Goal: Communication & Community: Participate in discussion

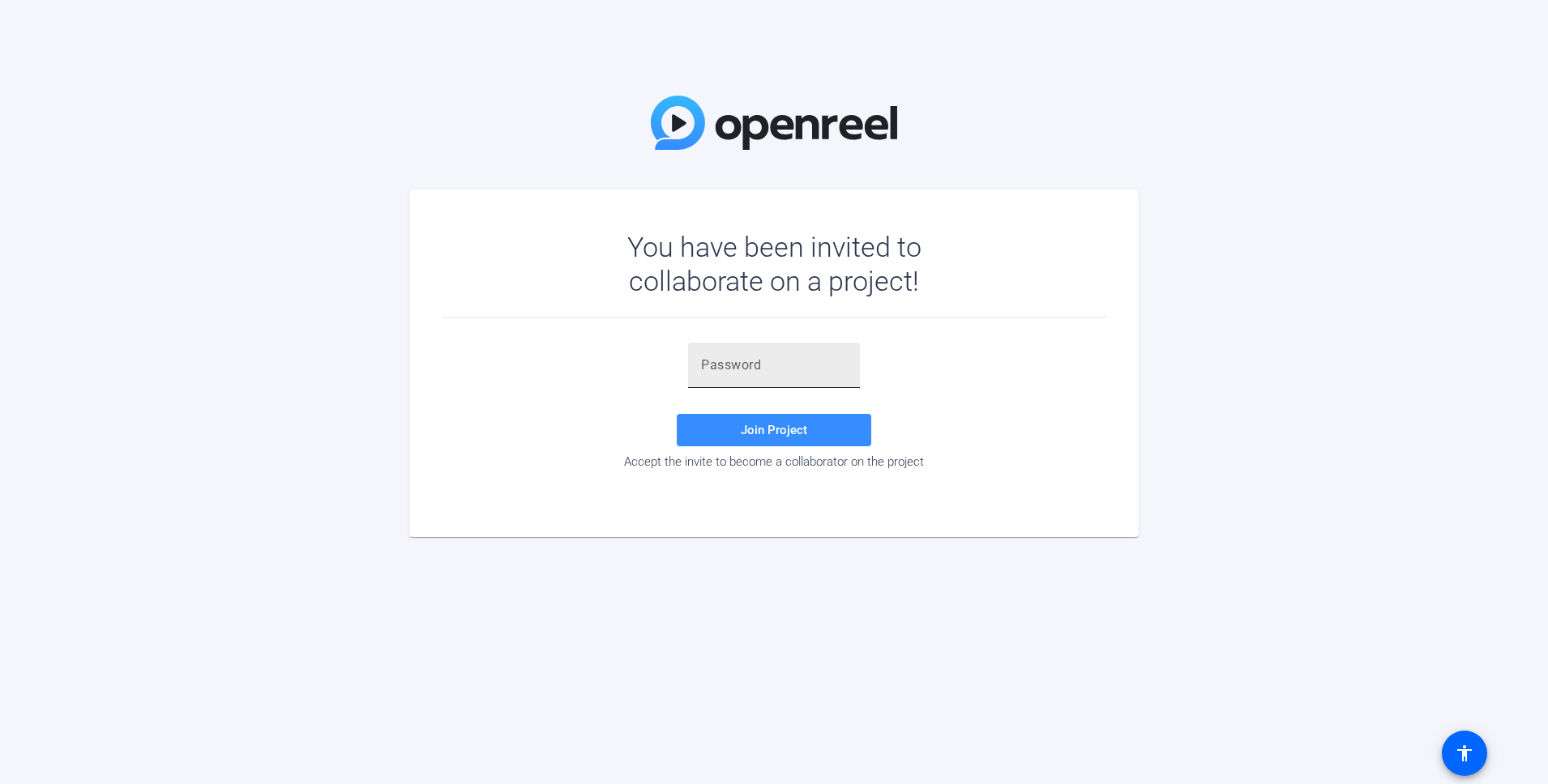
click at [750, 358] on input "text" at bounding box center [773, 365] width 146 height 19
paste input "U&jB!f"
type input "U&jB!f"
click at [763, 427] on span "Join Project" at bounding box center [774, 430] width 66 height 15
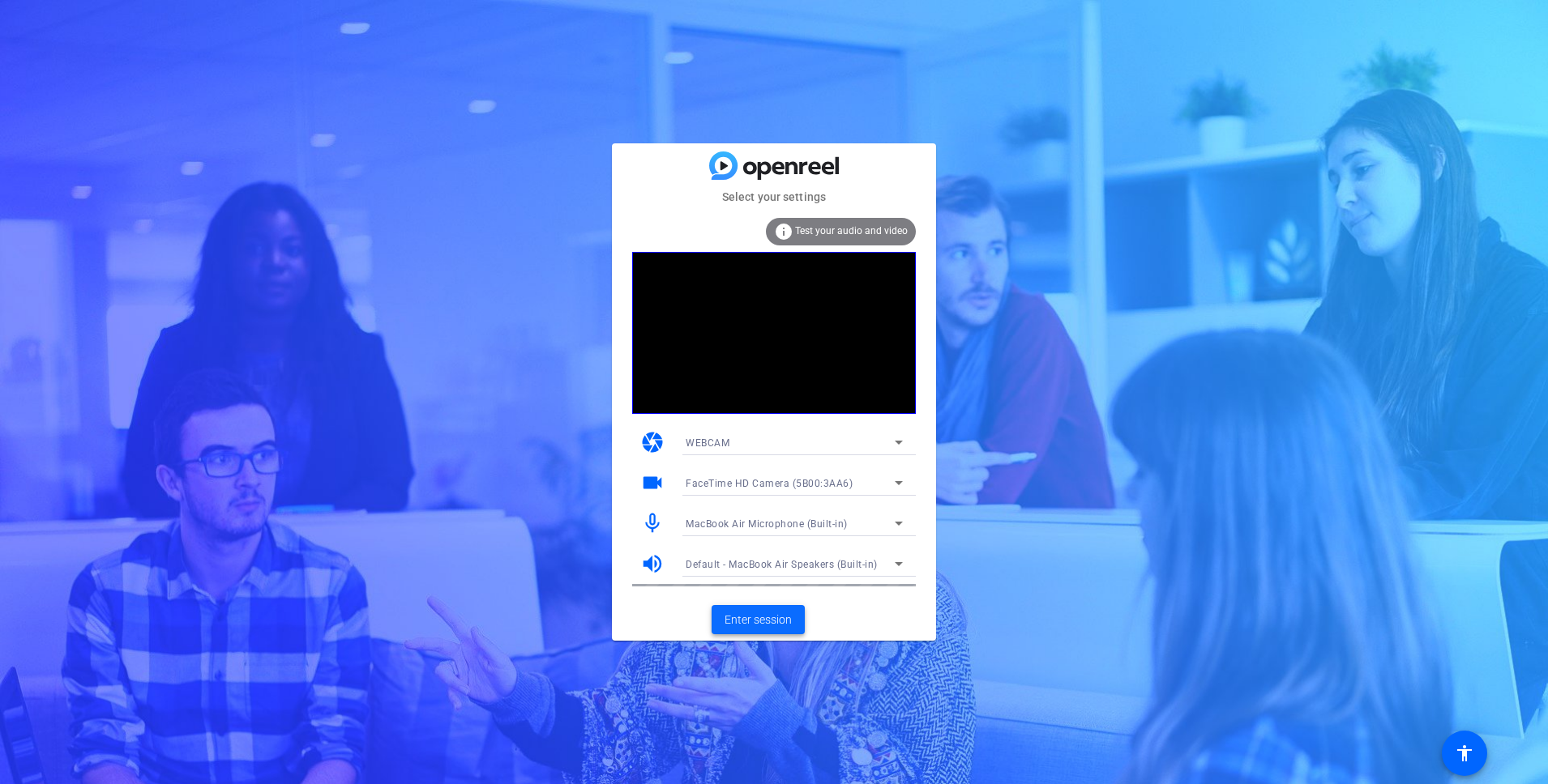
click at [763, 624] on span "Enter session" at bounding box center [757, 620] width 67 height 17
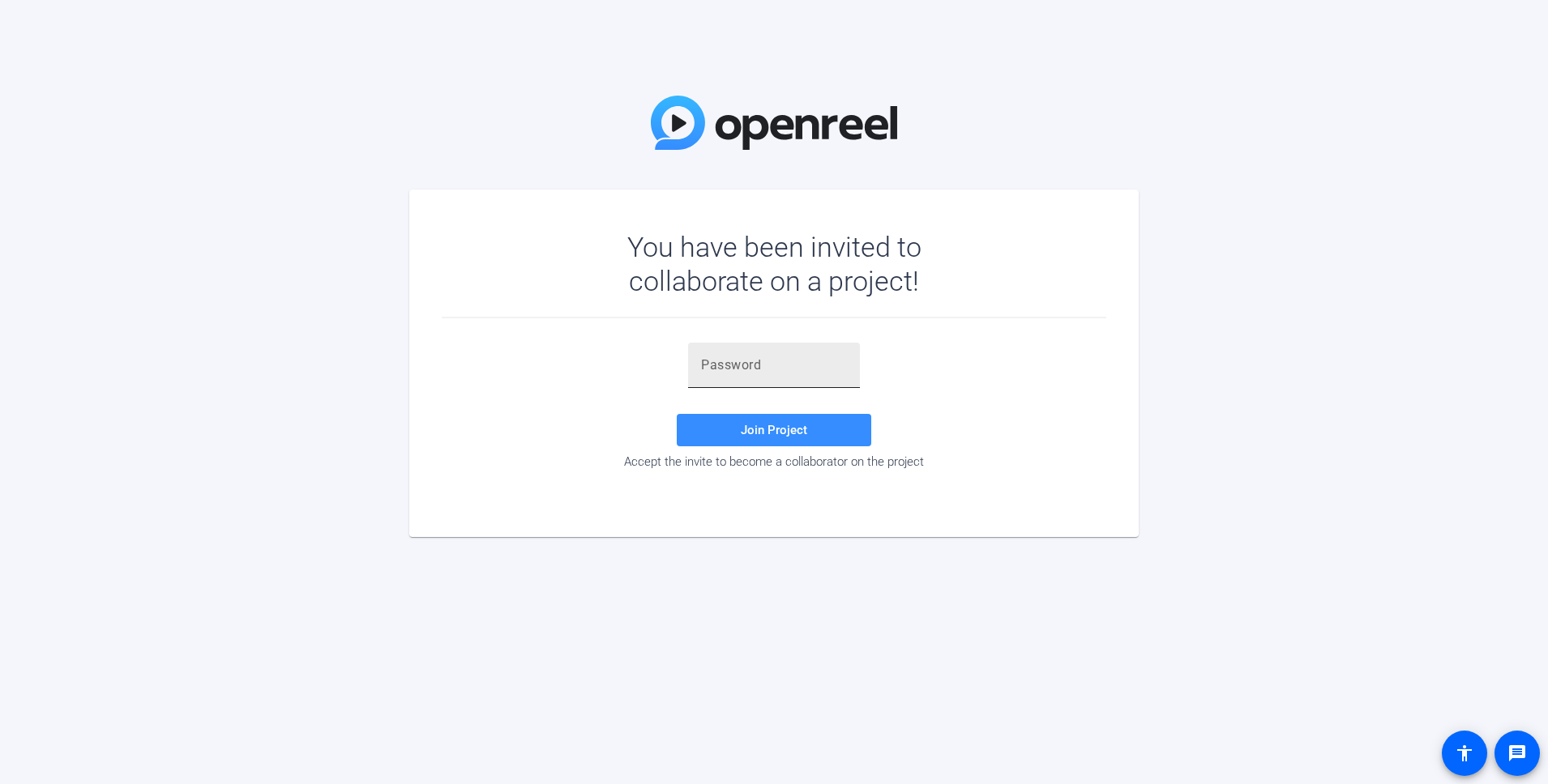
click at [720, 375] on div at bounding box center [773, 365] width 146 height 45
paste input ";hmFq1"
type input ";hmFq1"
click at [725, 437] on span at bounding box center [773, 430] width 195 height 39
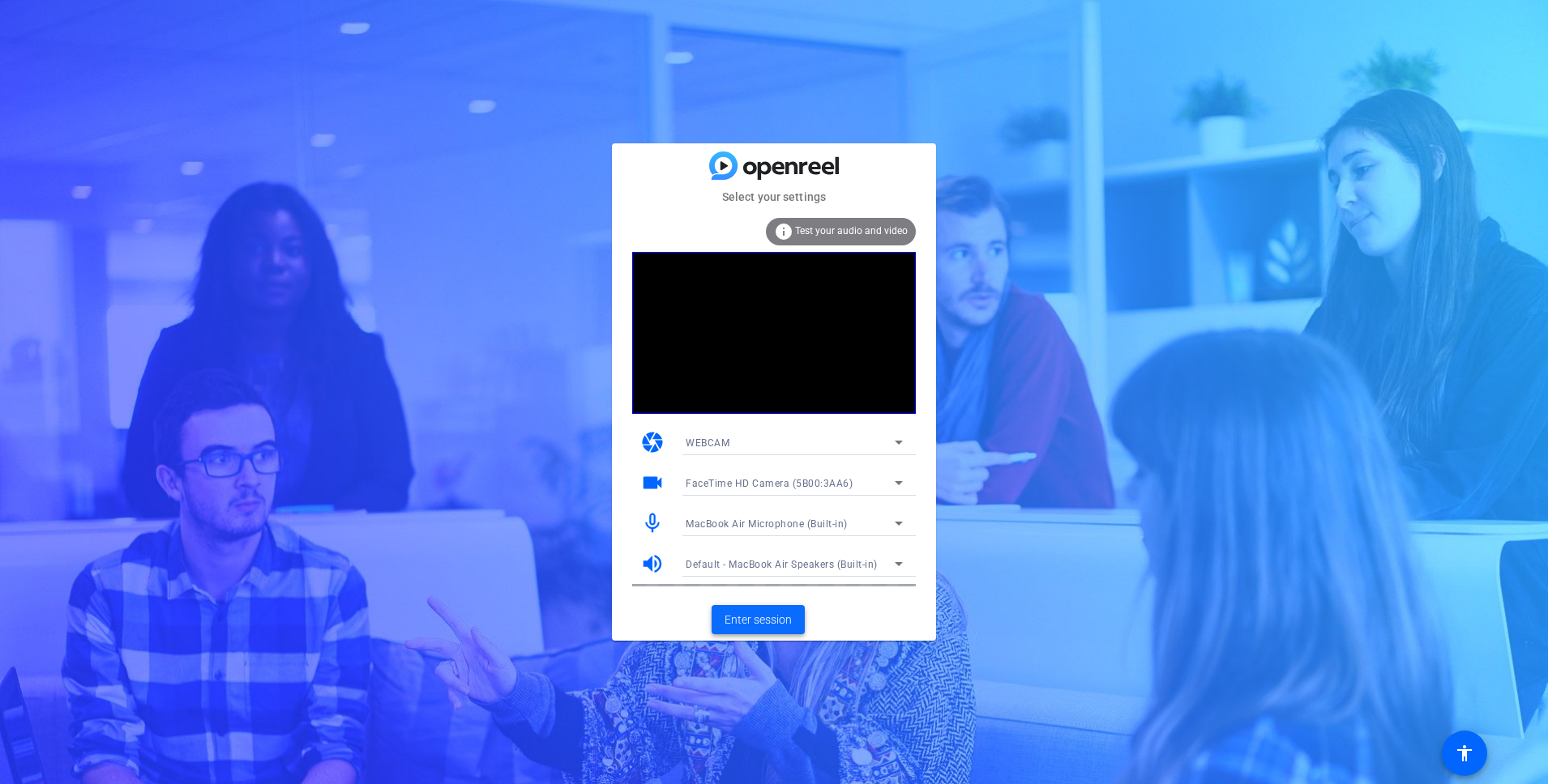
click at [753, 622] on span "Enter session" at bounding box center [757, 620] width 67 height 17
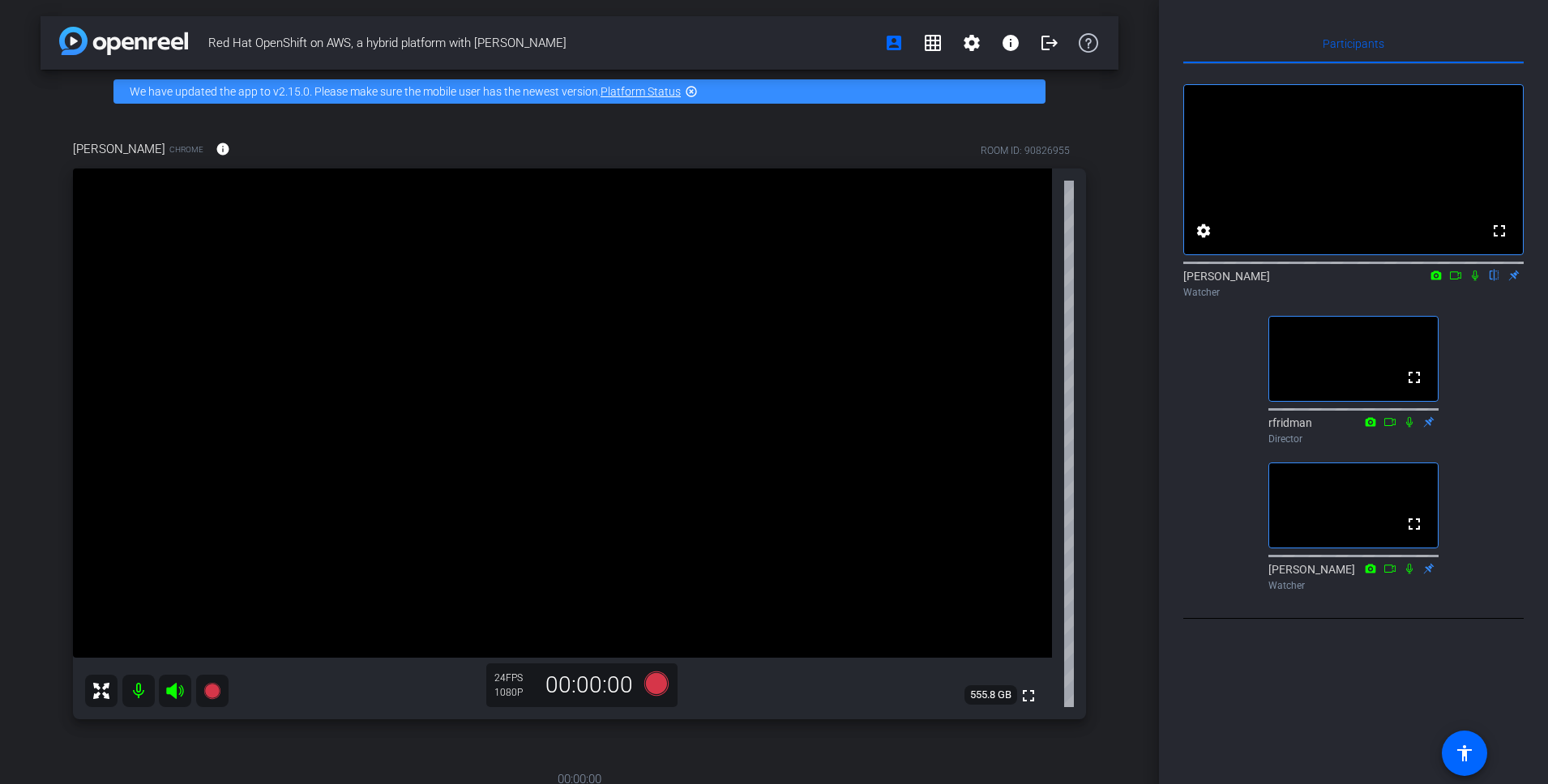
click at [1475, 281] on icon at bounding box center [1475, 275] width 13 height 11
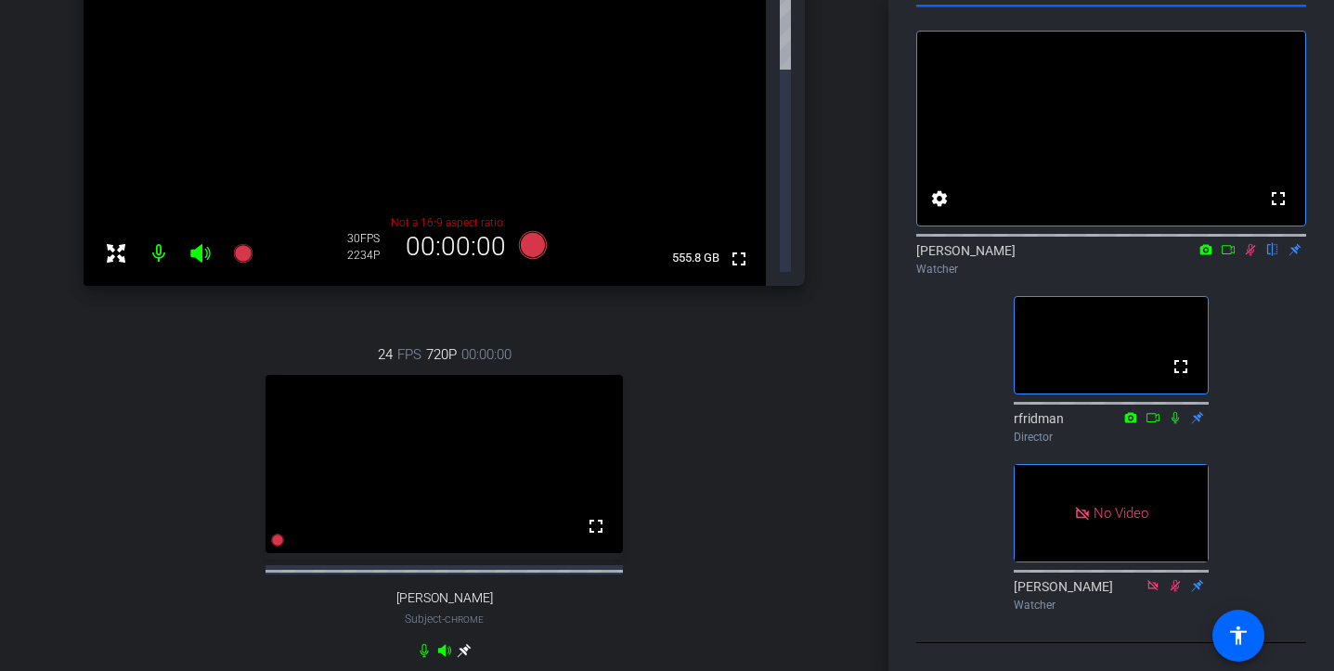
scroll to position [382, 0]
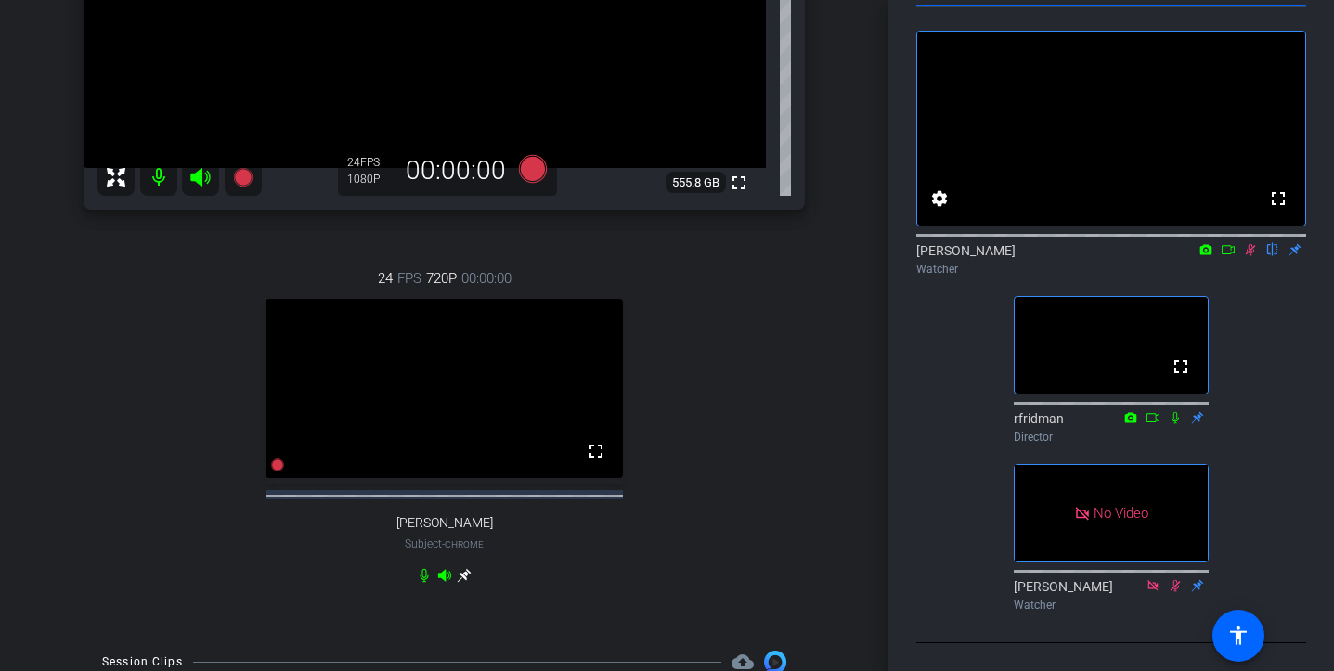
click at [1228, 243] on icon at bounding box center [1228, 249] width 15 height 13
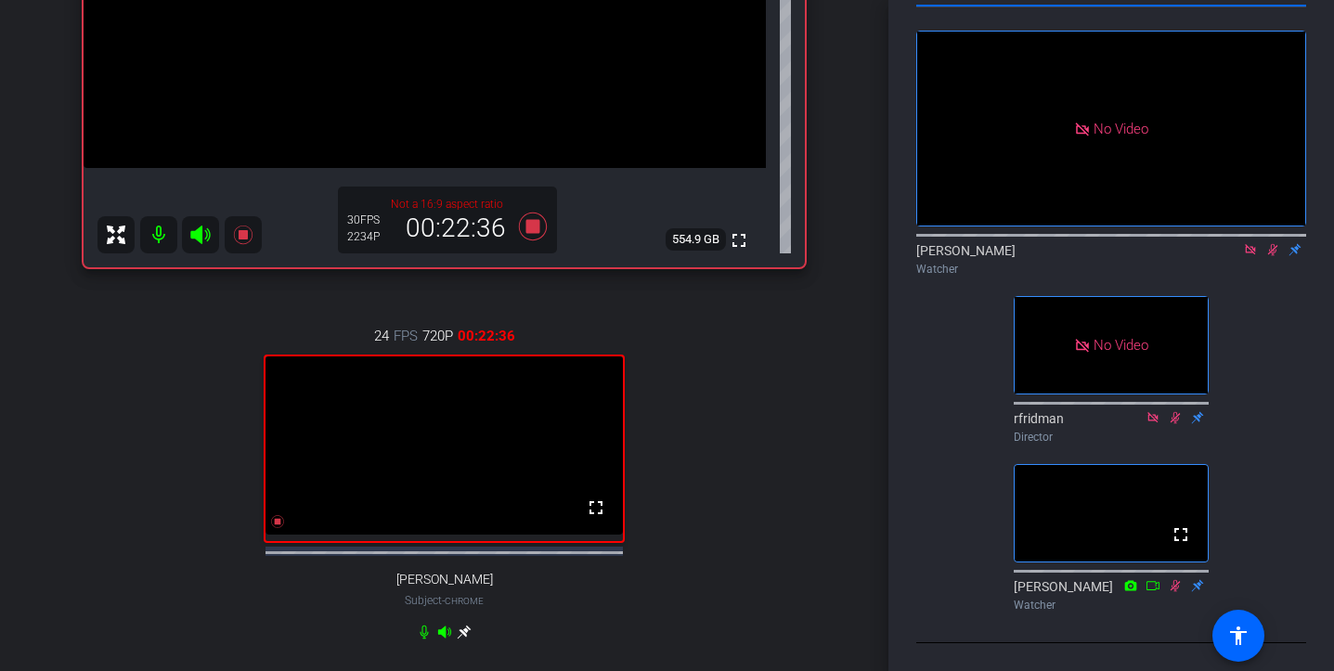
click at [1254, 244] on icon at bounding box center [1250, 249] width 10 height 10
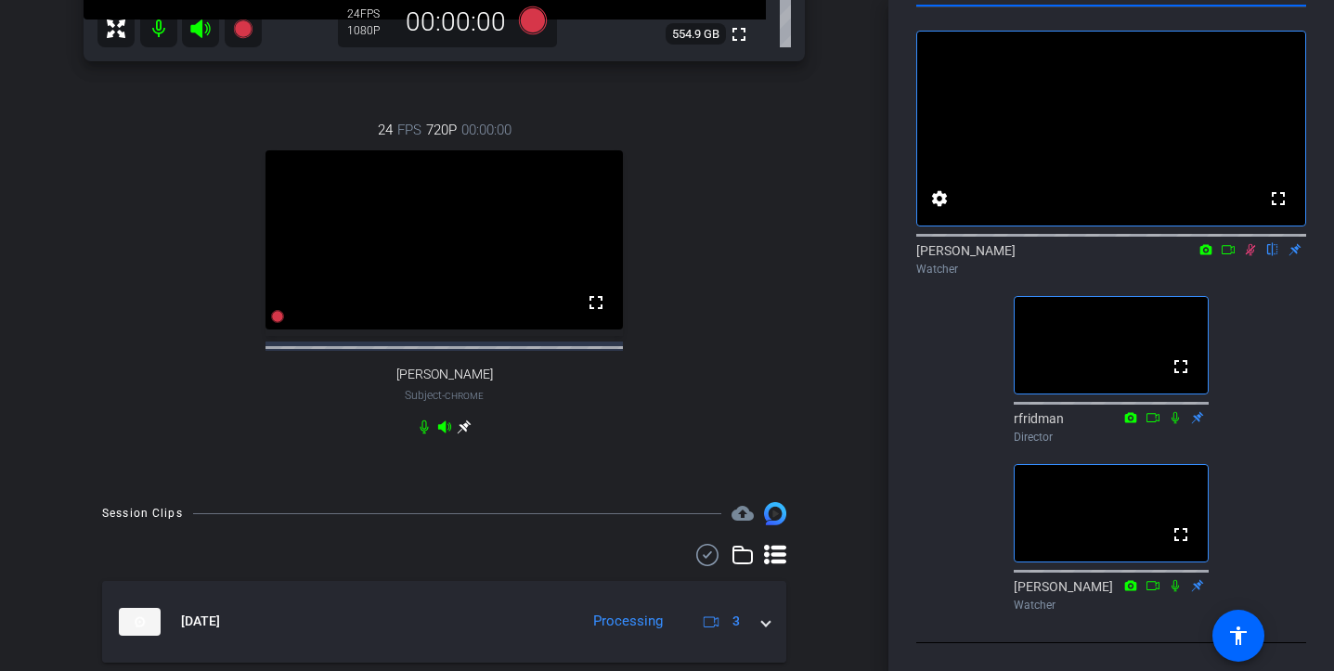
scroll to position [604, 0]
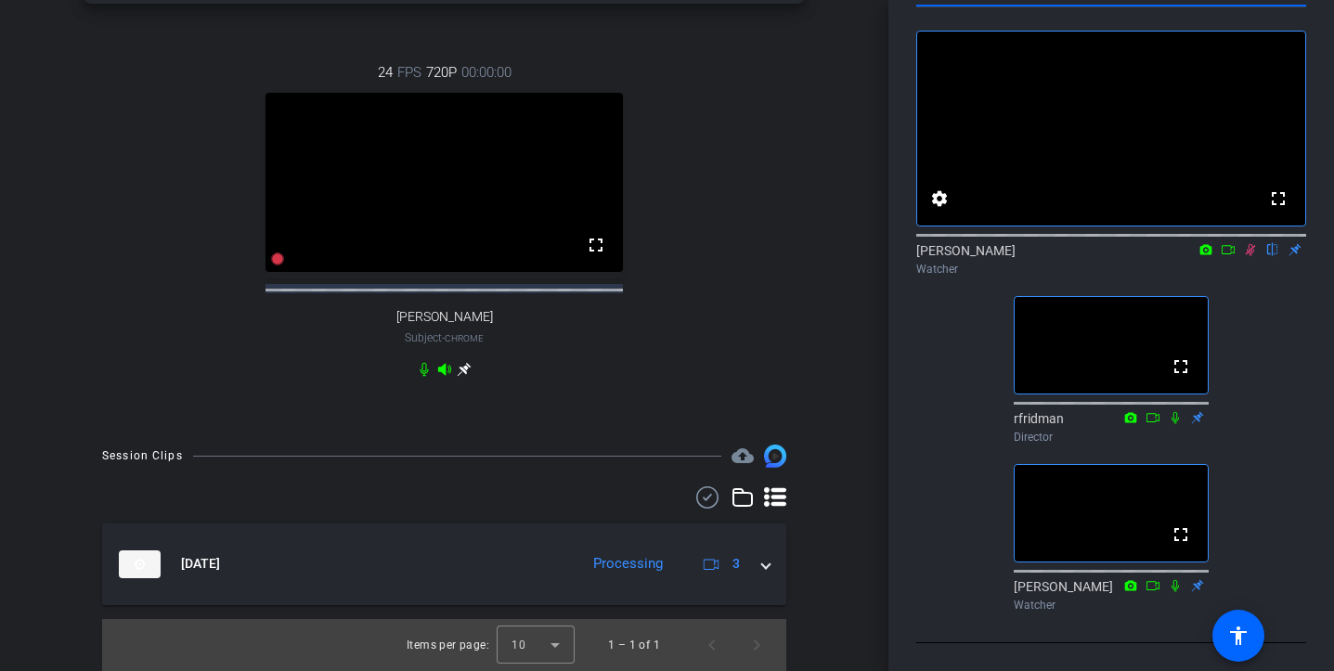
click at [1252, 243] on icon at bounding box center [1250, 249] width 15 height 13
